Goal: Task Accomplishment & Management: Use online tool/utility

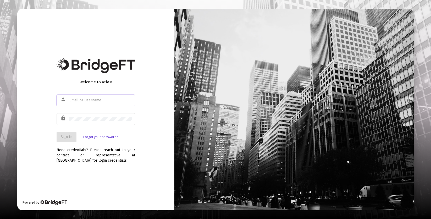
type input "[EMAIL_ADDRESS][DOMAIN_NAME]"
click at [66, 138] on span "Sign In" at bounding box center [67, 136] width 12 height 4
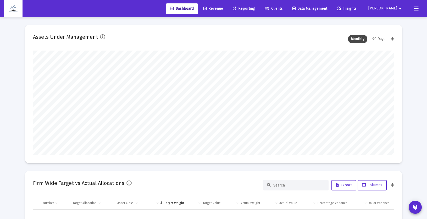
scroll to position [105, 194]
type input "ryanmohr@claritycapitalmgmt.com"
type input "2025-08-29"
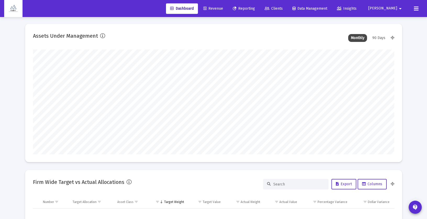
scroll to position [0, 0]
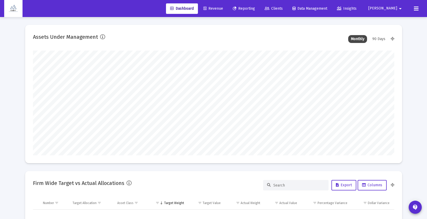
click at [223, 8] on span "Revenue" at bounding box center [213, 8] width 20 height 4
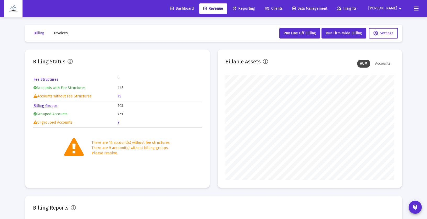
scroll to position [105, 169]
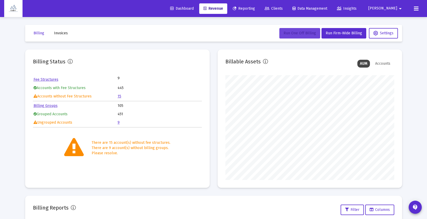
click at [299, 35] on span "Run One Off Billing" at bounding box center [299, 33] width 32 height 4
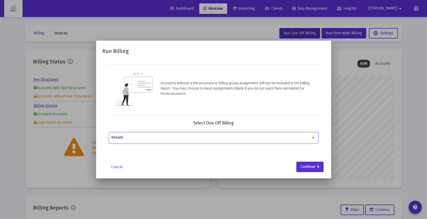
click at [225, 137] on div "Rebate" at bounding box center [211, 137] width 200 height 4
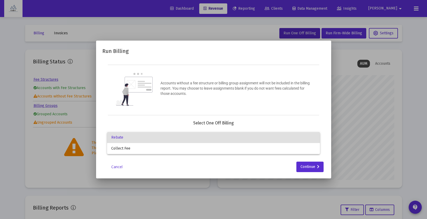
click at [168, 116] on div at bounding box center [213, 109] width 427 height 219
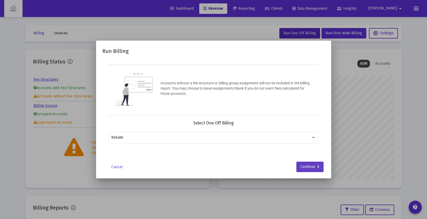
click at [318, 170] on div "Continue" at bounding box center [309, 166] width 19 height 10
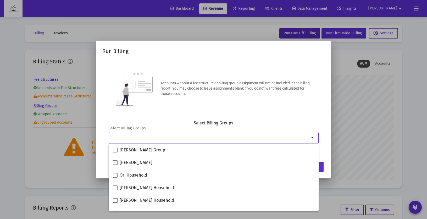
click at [144, 136] on input "Selection" at bounding box center [210, 137] width 198 height 4
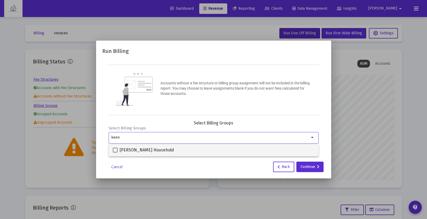
type input "keen"
click at [115, 150] on span at bounding box center [115, 150] width 5 height 5
click at [115, 152] on input "[PERSON_NAME] Household" at bounding box center [115, 152] width 0 height 0
checkbox input "true"
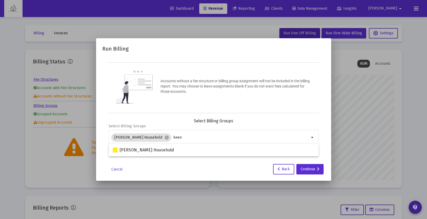
click at [232, 166] on div "Cancel Back Continue" at bounding box center [213, 169] width 222 height 10
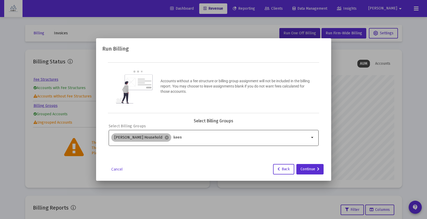
click at [179, 133] on div "[PERSON_NAME] Household cancel keen" at bounding box center [210, 137] width 200 height 10
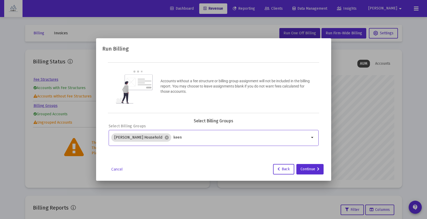
click at [177, 138] on input "keen" at bounding box center [241, 137] width 136 height 4
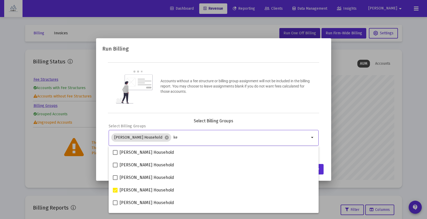
type input "k"
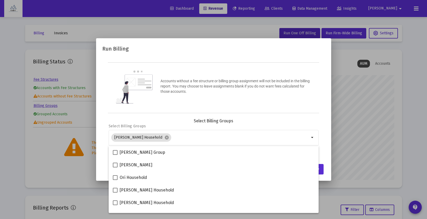
click at [174, 102] on div "Accounts without a fee structure or billing group assignment will not be includ…" at bounding box center [213, 87] width 211 height 51
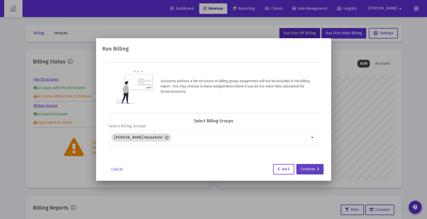
click at [310, 170] on div "Continue" at bounding box center [309, 169] width 19 height 10
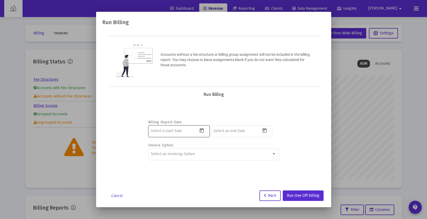
click at [203, 131] on icon "Open calendar" at bounding box center [201, 130] width 5 height 5
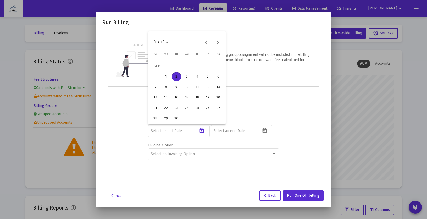
click at [176, 77] on div "2" at bounding box center [176, 76] width 9 height 9
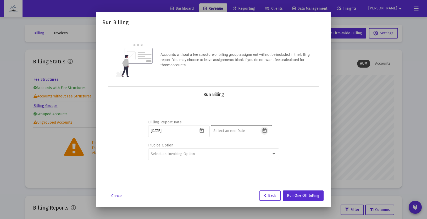
click at [264, 131] on icon "Open calendar" at bounding box center [264, 130] width 4 height 5
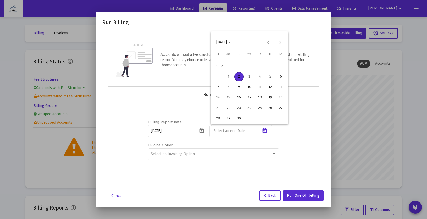
click at [203, 132] on div at bounding box center [213, 109] width 427 height 219
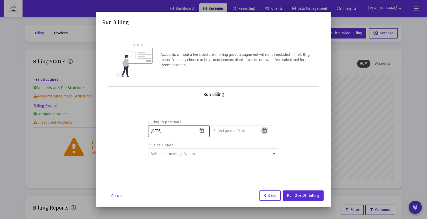
click at [203, 130] on icon "Open calendar" at bounding box center [201, 130] width 5 height 5
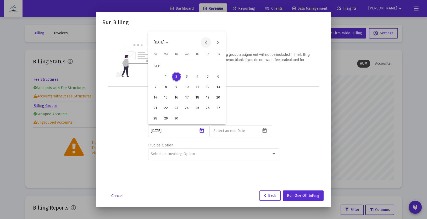
click at [203, 43] on button "Previous month" at bounding box center [205, 42] width 10 height 10
click at [179, 75] on div "1" at bounding box center [176, 76] width 9 height 9
type input "2025-07-01"
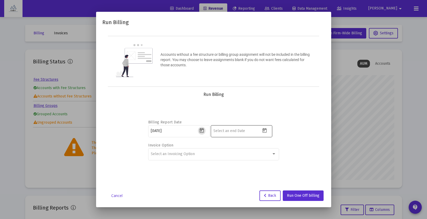
click at [265, 131] on icon "Open calendar" at bounding box center [264, 130] width 5 height 5
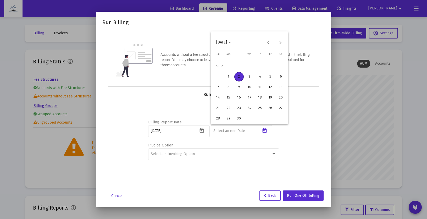
click at [239, 75] on div "2" at bounding box center [238, 76] width 9 height 9
type input "[DATE]"
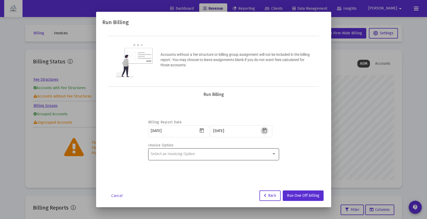
click at [200, 150] on div "Select an Invoicing Option" at bounding box center [213, 153] width 125 height 13
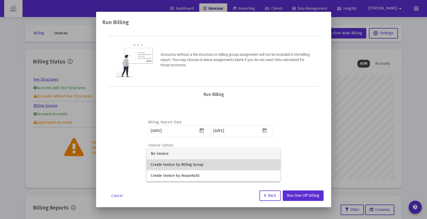
click at [193, 169] on span "Create Invoice by Billing Group" at bounding box center [213, 164] width 125 height 11
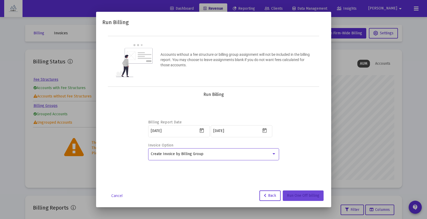
click at [300, 196] on span "Run One Off billing" at bounding box center [303, 195] width 32 height 4
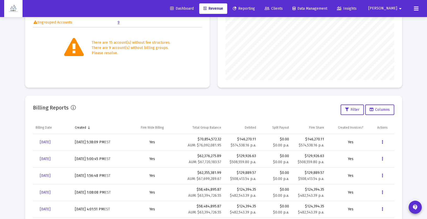
scroll to position [101, 0]
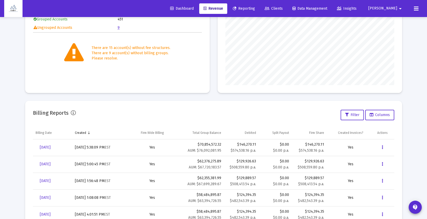
scroll to position [110, 0]
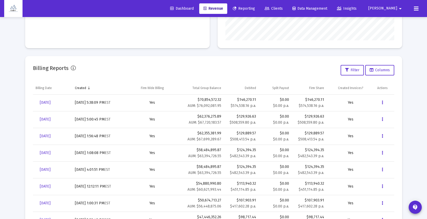
scroll to position [144, 0]
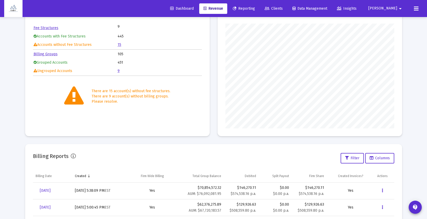
scroll to position [52, 0]
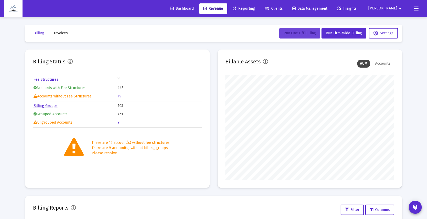
click at [296, 34] on span "Run One Off Billing" at bounding box center [299, 33] width 32 height 4
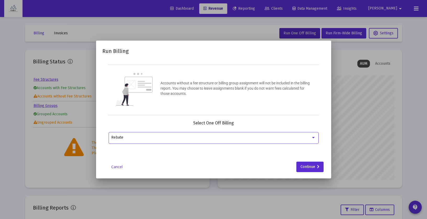
click at [168, 136] on div "Rebate" at bounding box center [211, 137] width 200 height 4
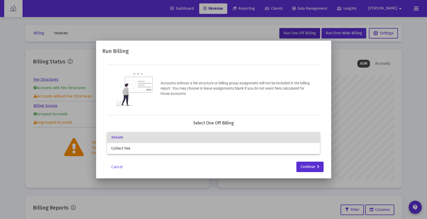
click at [164, 119] on div at bounding box center [213, 109] width 427 height 219
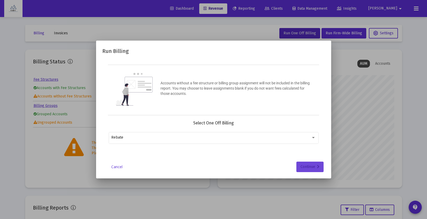
click at [317, 171] on div "Continue" at bounding box center [309, 166] width 19 height 10
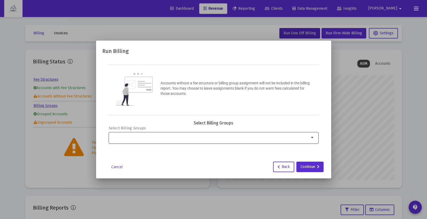
click at [185, 141] on div at bounding box center [210, 137] width 198 height 13
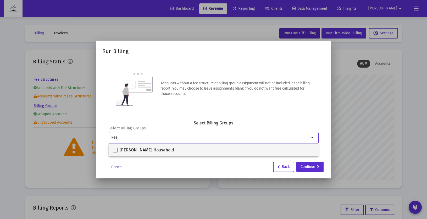
type input "kee"
click at [115, 150] on span at bounding box center [115, 150] width 5 height 5
click at [115, 152] on input "[PERSON_NAME] Household" at bounding box center [115, 152] width 0 height 0
checkbox input "true"
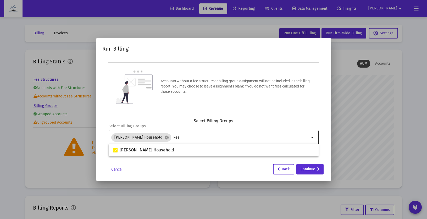
click at [173, 136] on input "kee" at bounding box center [241, 137] width 136 height 4
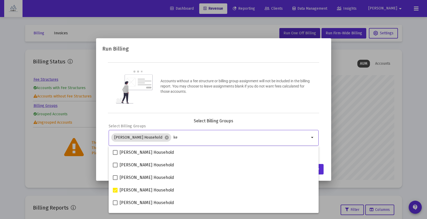
type input "k"
click at [171, 118] on div "Select Billing Groups" at bounding box center [214, 120] width 210 height 5
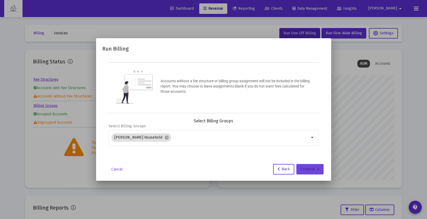
click at [307, 171] on div "Continue" at bounding box center [309, 169] width 19 height 10
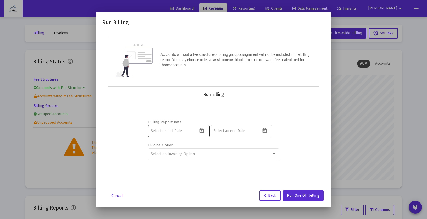
click at [204, 130] on icon "Open calendar" at bounding box center [201, 130] width 5 height 5
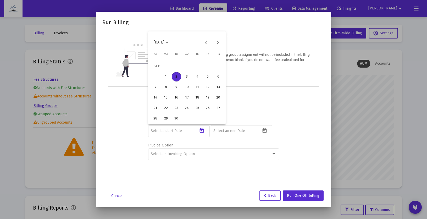
click at [177, 78] on div "2" at bounding box center [176, 76] width 9 height 9
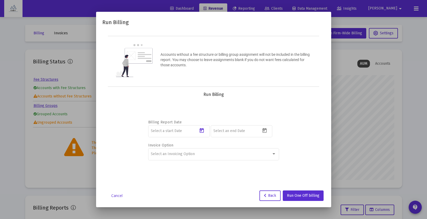
type input "[DATE]"
click at [262, 131] on icon "Open calendar" at bounding box center [264, 130] width 5 height 5
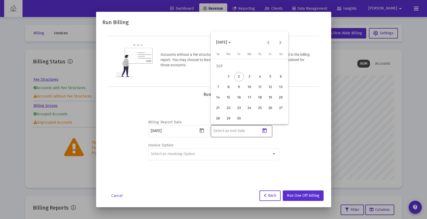
drag, startPoint x: 239, startPoint y: 119, endPoint x: 245, endPoint y: 131, distance: 13.6
click at [239, 119] on div "30" at bounding box center [238, 118] width 9 height 9
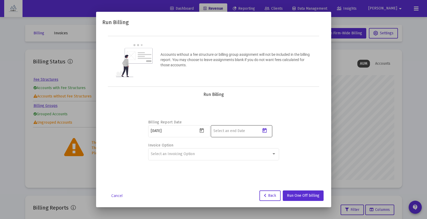
type input "[DATE]"
click at [274, 152] on div at bounding box center [273, 154] width 5 height 4
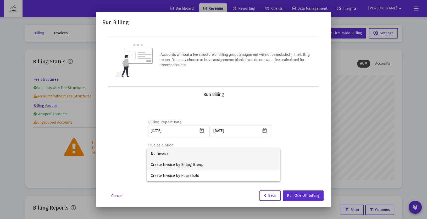
click at [268, 164] on span "Create Invoice by Billing Group" at bounding box center [213, 164] width 125 height 11
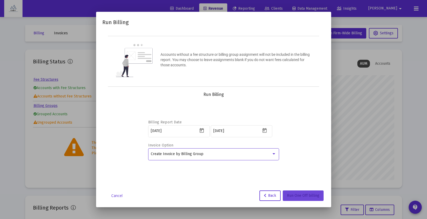
click at [298, 196] on span "Run One Off billing" at bounding box center [303, 195] width 32 height 4
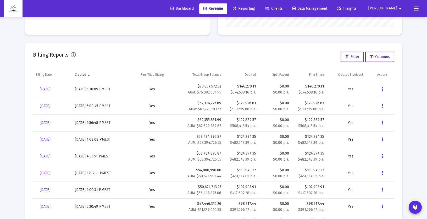
scroll to position [154, 0]
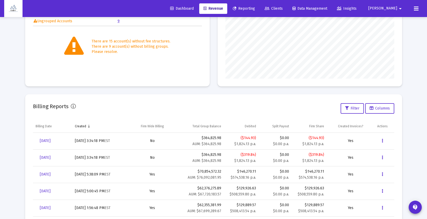
scroll to position [103, 0]
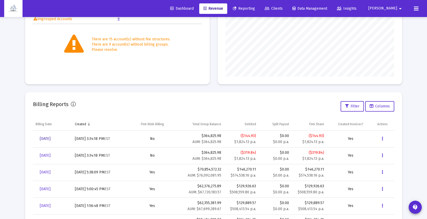
click at [51, 140] on span "[DATE]" at bounding box center [45, 138] width 11 height 4
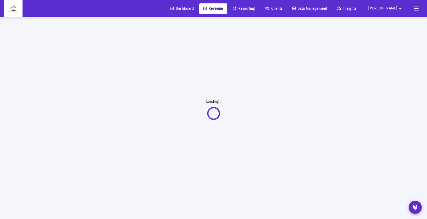
scroll to position [17, 0]
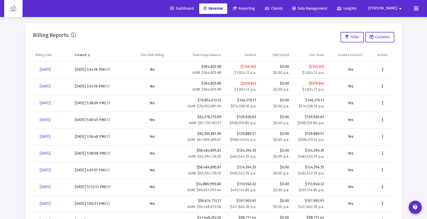
scroll to position [171, 0]
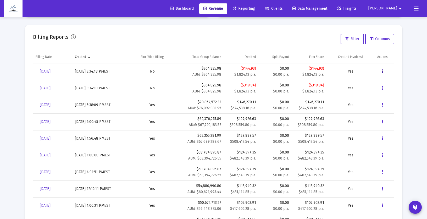
click at [382, 71] on icon "Data grid" at bounding box center [382, 71] width 1 height 6
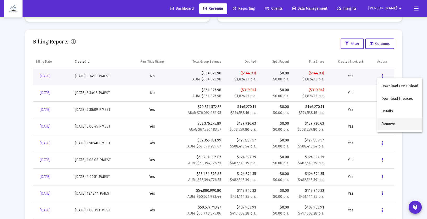
scroll to position [164, 0]
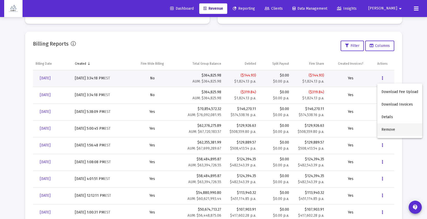
click at [389, 131] on button "Remove" at bounding box center [399, 129] width 45 height 13
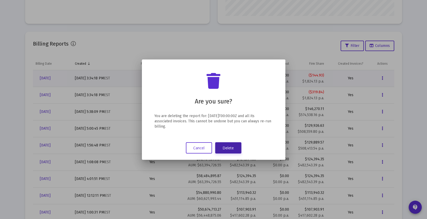
click at [233, 147] on button "Delete" at bounding box center [228, 147] width 26 height 11
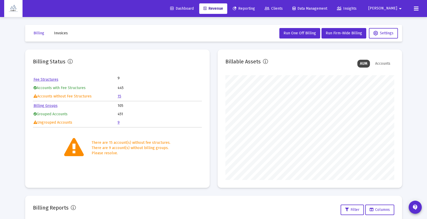
scroll to position [164, 0]
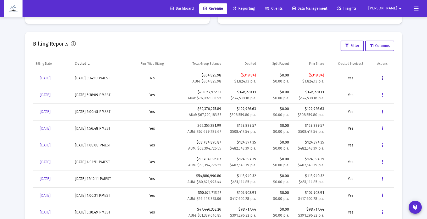
click at [383, 78] on button "Data grid" at bounding box center [382, 78] width 10 height 10
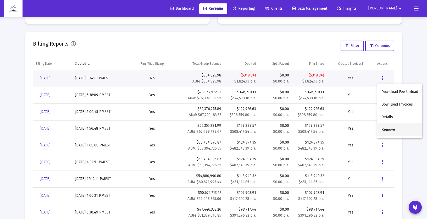
click at [388, 128] on button "Remove" at bounding box center [399, 129] width 45 height 13
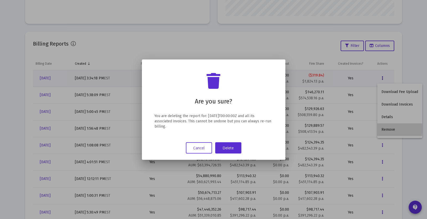
scroll to position [0, 0]
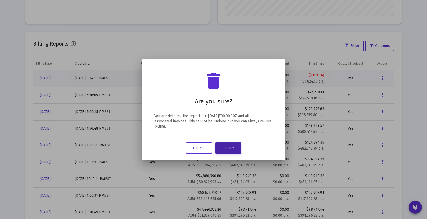
click at [233, 143] on button "Delete" at bounding box center [228, 147] width 26 height 11
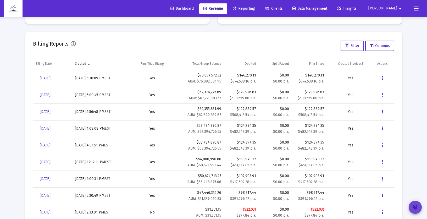
click at [411, 207] on button "contact_support" at bounding box center [414, 206] width 13 height 13
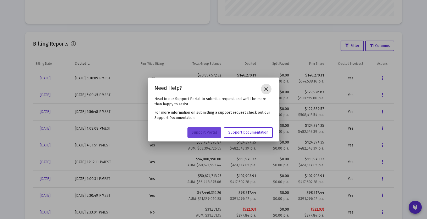
click at [203, 133] on span "Support Portal" at bounding box center [204, 132] width 25 height 4
click at [267, 90] on mat-icon "close" at bounding box center [266, 89] width 6 height 6
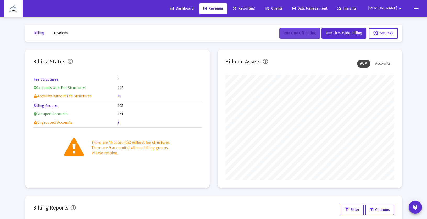
click at [300, 34] on span "Run One Off Billing" at bounding box center [299, 33] width 32 height 4
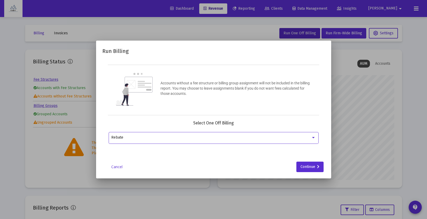
click at [186, 138] on div "Rebate" at bounding box center [211, 137] width 200 height 4
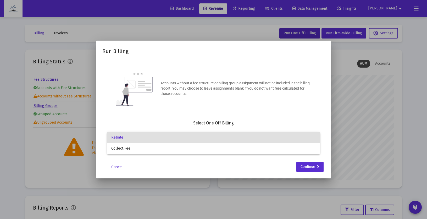
click at [121, 135] on span "Rebate" at bounding box center [213, 137] width 204 height 11
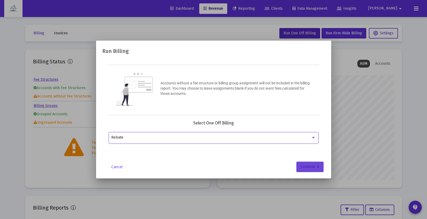
click at [304, 171] on div "Continue" at bounding box center [309, 166] width 19 height 10
click at [207, 133] on div at bounding box center [210, 137] width 198 height 13
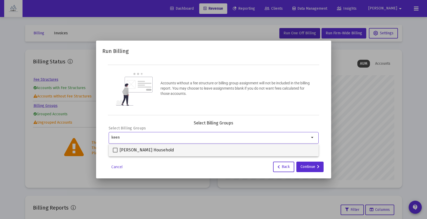
type input "keen"
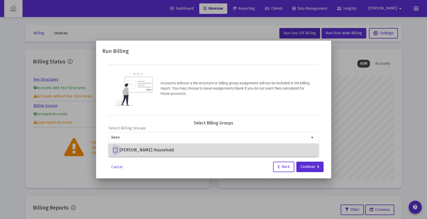
click at [114, 150] on span at bounding box center [115, 150] width 5 height 5
click at [115, 152] on input "[PERSON_NAME] Household" at bounding box center [115, 152] width 0 height 0
checkbox input "true"
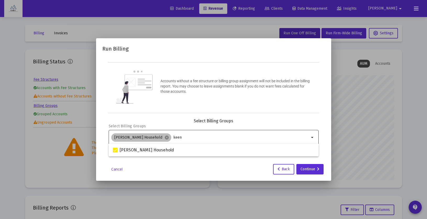
click at [178, 134] on div "[PERSON_NAME] Household cancel keen" at bounding box center [210, 137] width 200 height 10
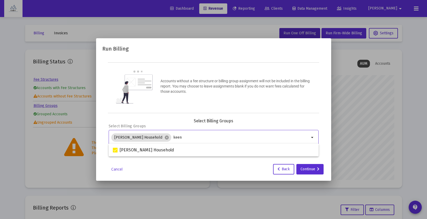
click at [178, 136] on input "keen" at bounding box center [241, 137] width 136 height 4
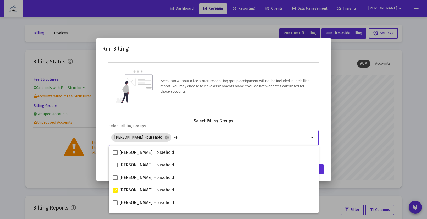
type input "k"
click at [245, 102] on div "Accounts without a fee structure or billing group assignment will not be includ…" at bounding box center [213, 87] width 211 height 51
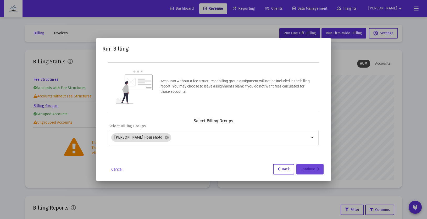
click at [313, 170] on div "Continue" at bounding box center [309, 169] width 19 height 10
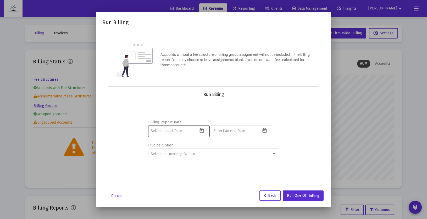
click at [202, 131] on icon "Open calendar" at bounding box center [201, 130] width 5 height 5
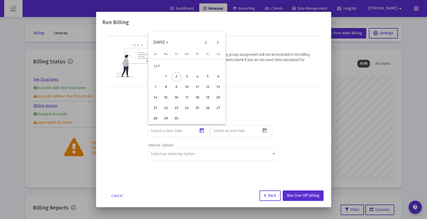
click at [166, 76] on div "1" at bounding box center [165, 76] width 9 height 9
type input "[DATE]"
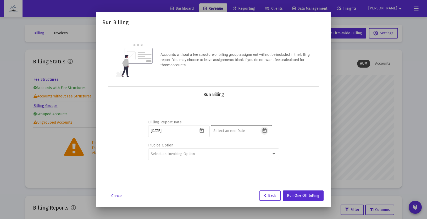
click at [267, 132] on button "Open calendar" at bounding box center [264, 131] width 8 height 8
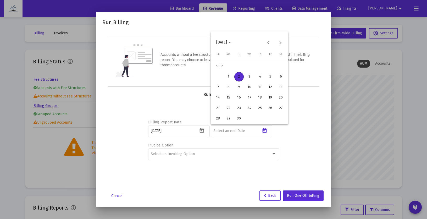
click at [241, 119] on div "30" at bounding box center [238, 118] width 9 height 9
type input "[DATE]"
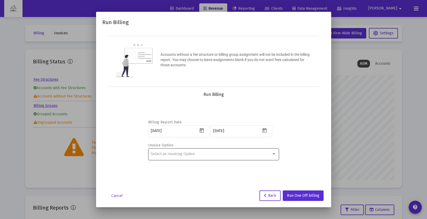
click at [262, 157] on div "Select an Invoicing Option" at bounding box center [213, 153] width 125 height 13
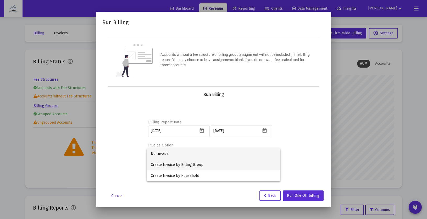
click at [250, 165] on span "Create Invoice by Billing Group" at bounding box center [213, 164] width 125 height 11
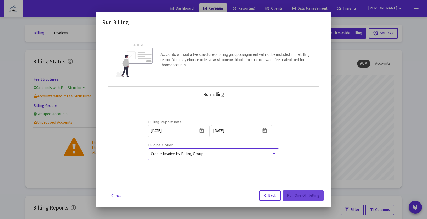
click at [312, 194] on span "Run One Off billing" at bounding box center [303, 195] width 32 height 4
